Goal: Entertainment & Leisure: Consume media (video, audio)

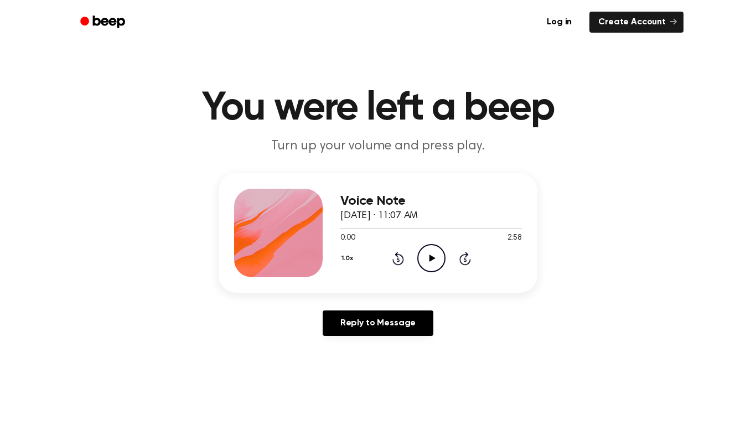
click at [438, 263] on icon "Play Audio" at bounding box center [431, 258] width 28 height 28
click at [428, 266] on icon "Pause Audio" at bounding box center [431, 258] width 28 height 28
click at [422, 259] on icon "Play Audio" at bounding box center [431, 258] width 28 height 28
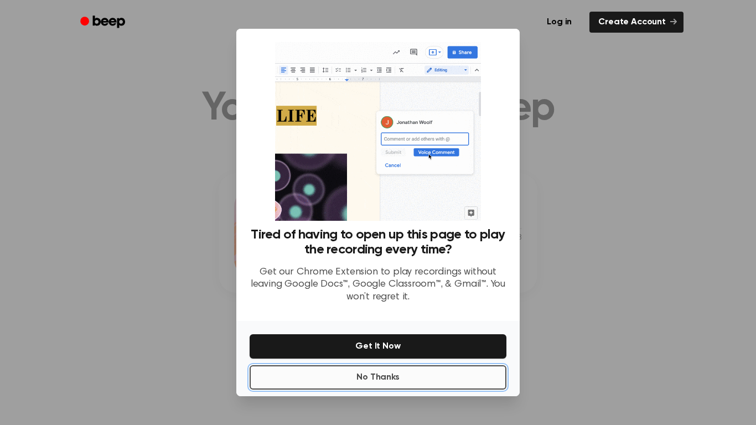
click at [403, 373] on button "No Thanks" at bounding box center [378, 377] width 257 height 24
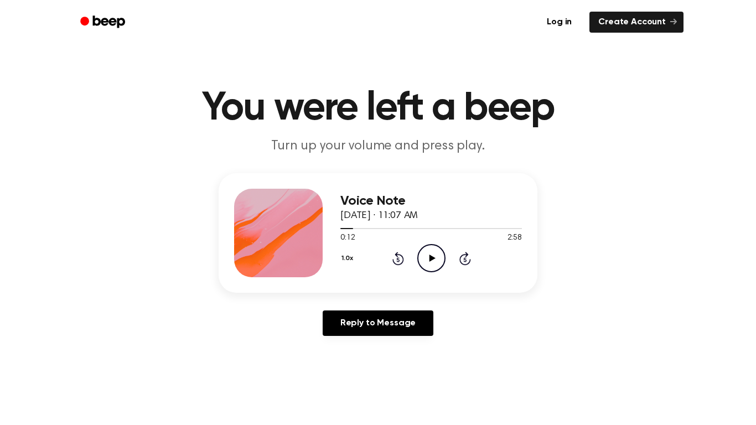
click at [422, 256] on icon "Play Audio" at bounding box center [431, 258] width 28 height 28
click at [428, 267] on icon "Play Audio" at bounding box center [431, 258] width 28 height 28
click at [427, 252] on icon "Play Audio" at bounding box center [431, 258] width 28 height 28
click at [422, 256] on icon "Play Audio" at bounding box center [431, 258] width 28 height 28
click at [422, 256] on icon "Pause Audio" at bounding box center [431, 258] width 28 height 28
